Goal: Task Accomplishment & Management: Manage account settings

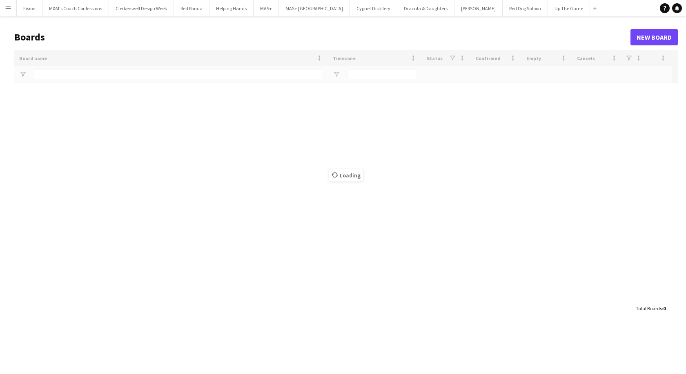
type input "*******"
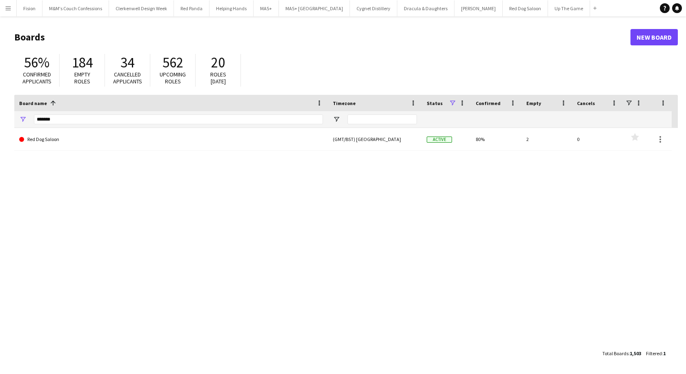
click at [8, 11] on button "Menu" at bounding box center [8, 8] width 16 height 16
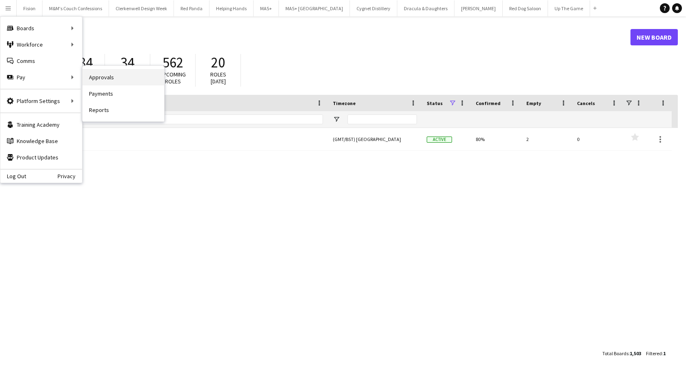
click at [100, 77] on link "Approvals" at bounding box center [123, 77] width 82 height 16
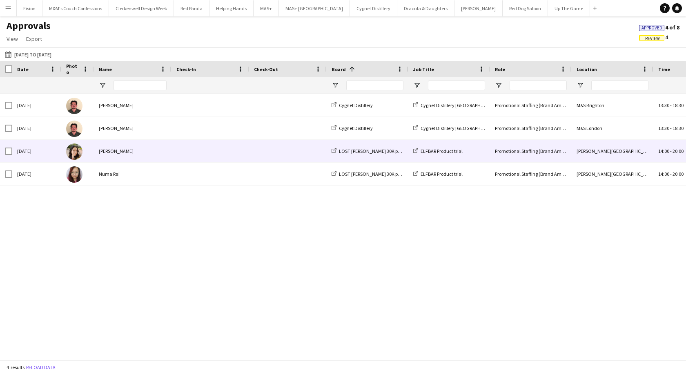
click at [115, 151] on div "[PERSON_NAME]" at bounding box center [133, 151] width 78 height 22
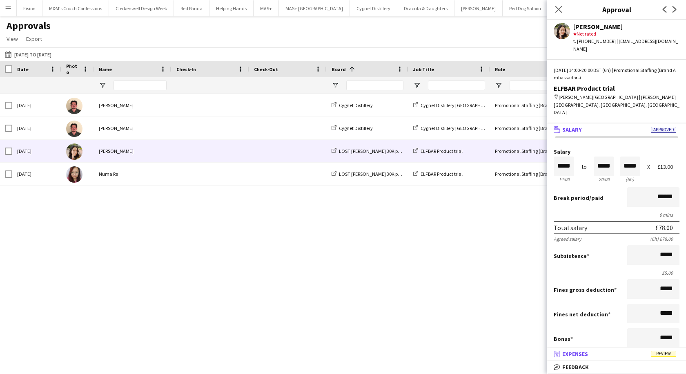
click at [612, 354] on mat-panel-title "receipt Expenses Review" at bounding box center [615, 353] width 136 height 7
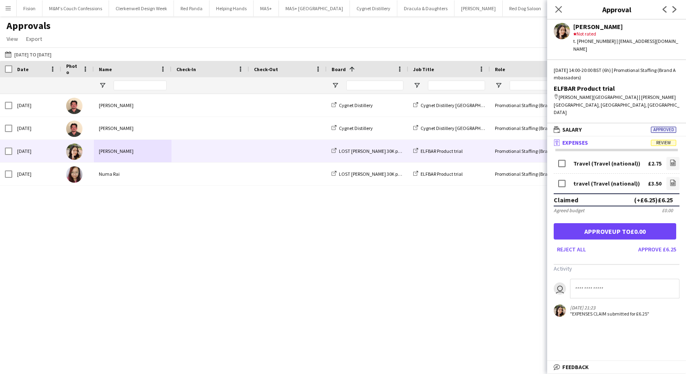
click at [595, 160] on div "Travel (Travel (national))" at bounding box center [606, 163] width 67 height 6
click at [666, 157] on link "file-image" at bounding box center [672, 163] width 13 height 13
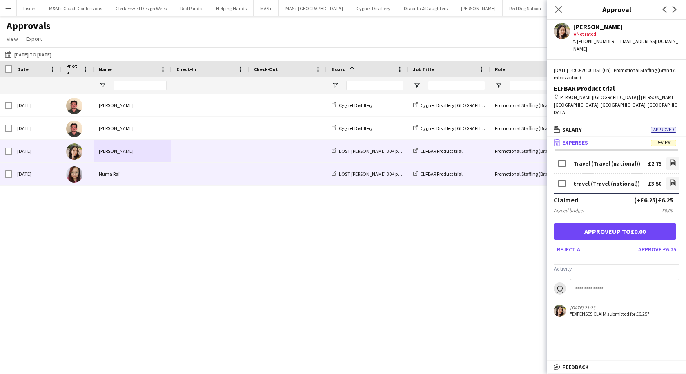
click at [286, 181] on span at bounding box center [288, 173] width 68 height 22
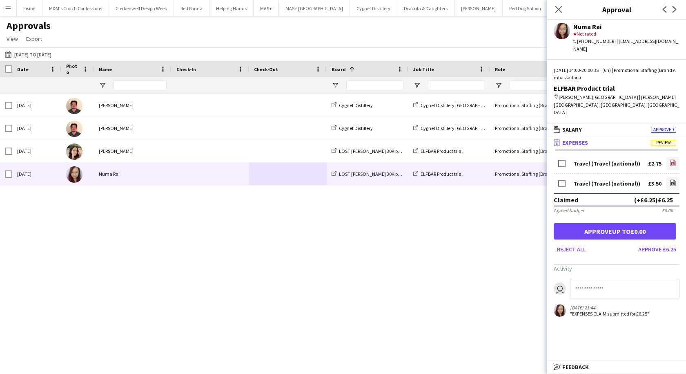
click at [670, 160] on icon at bounding box center [672, 163] width 5 height 6
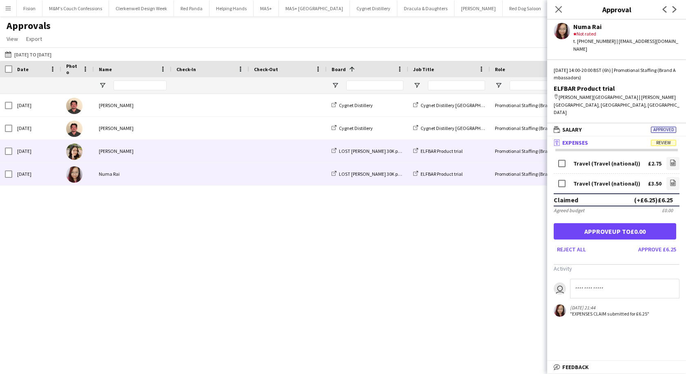
click at [109, 153] on div "[PERSON_NAME]" at bounding box center [133, 151] width 78 height 22
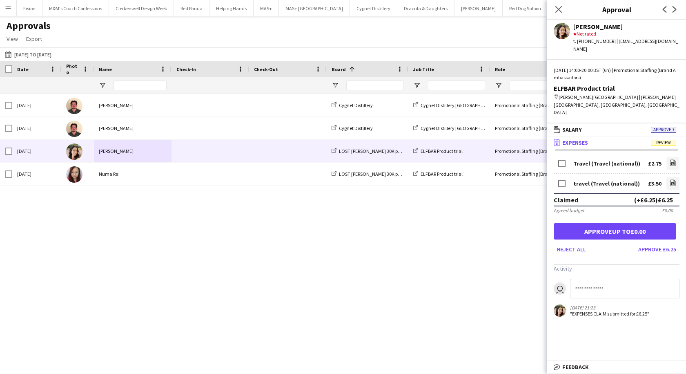
click at [608, 160] on div "Travel (Travel (national))" at bounding box center [606, 163] width 67 height 6
click at [672, 159] on icon "file-image" at bounding box center [673, 162] width 7 height 7
click at [671, 179] on icon "file-image" at bounding box center [673, 182] width 7 height 7
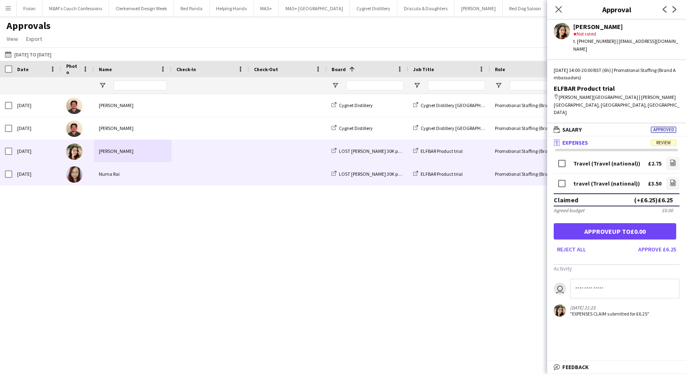
click at [198, 176] on span at bounding box center [210, 173] width 68 height 22
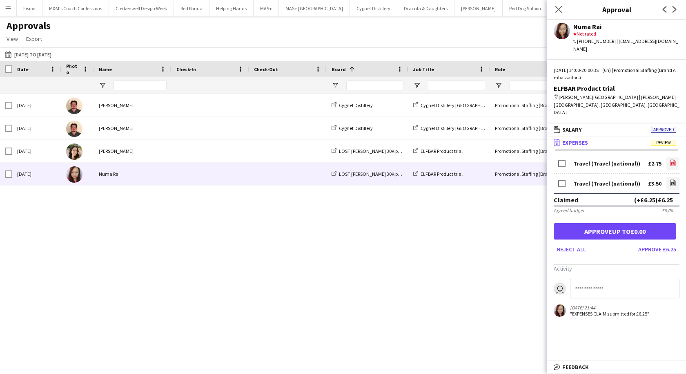
click at [674, 159] on icon "file-image" at bounding box center [673, 162] width 7 height 7
click at [674, 183] on icon at bounding box center [673, 183] width 1 height 1
click at [5, 12] on button "Menu" at bounding box center [8, 8] width 16 height 16
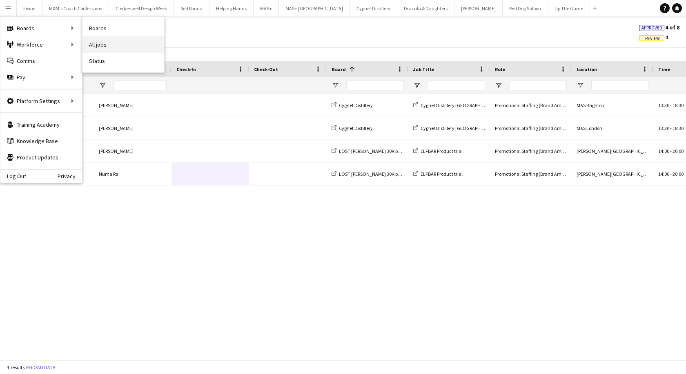
click at [89, 46] on link "All jobs" at bounding box center [123, 44] width 82 height 16
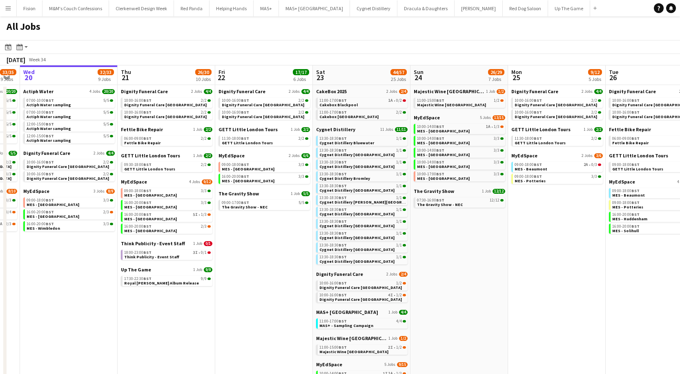
scroll to position [0, 273]
click at [156, 144] on link "06:00-09:00 BST 2/2 Fettle Bike Repair" at bounding box center [167, 140] width 87 height 9
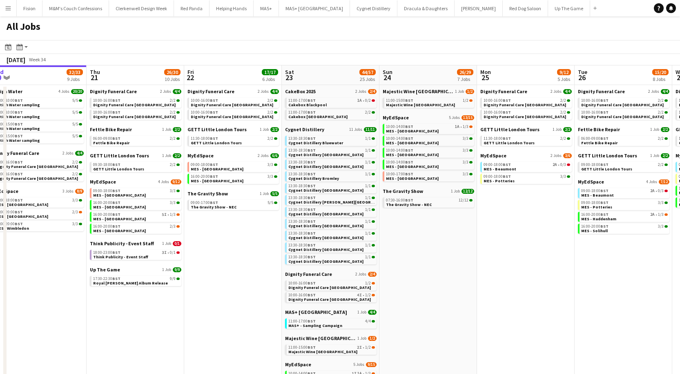
scroll to position [0, 303]
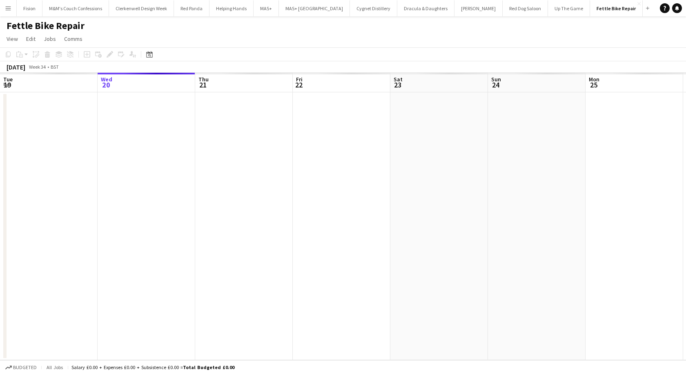
scroll to position [0, 281]
